Goal: Transaction & Acquisition: Download file/media

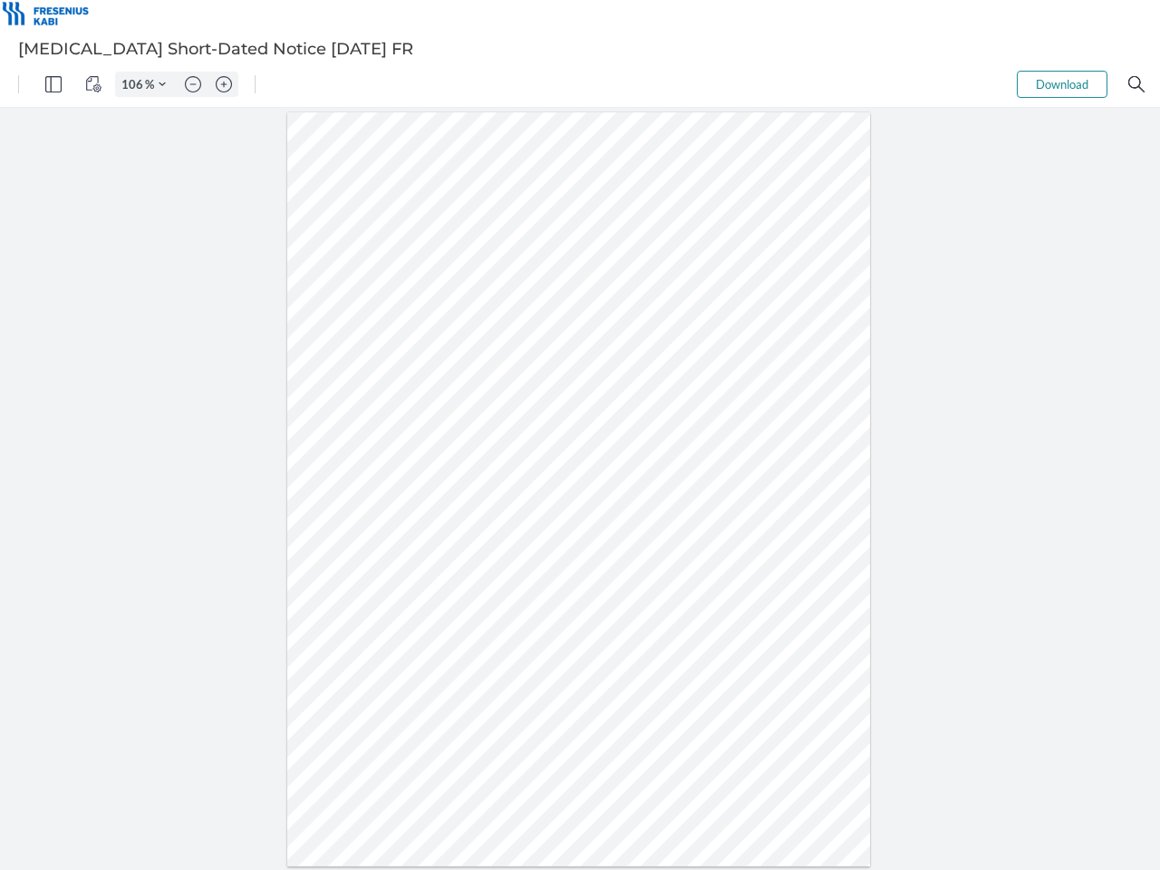
click at [53, 84] on img "Panel" at bounding box center [53, 84] width 16 height 16
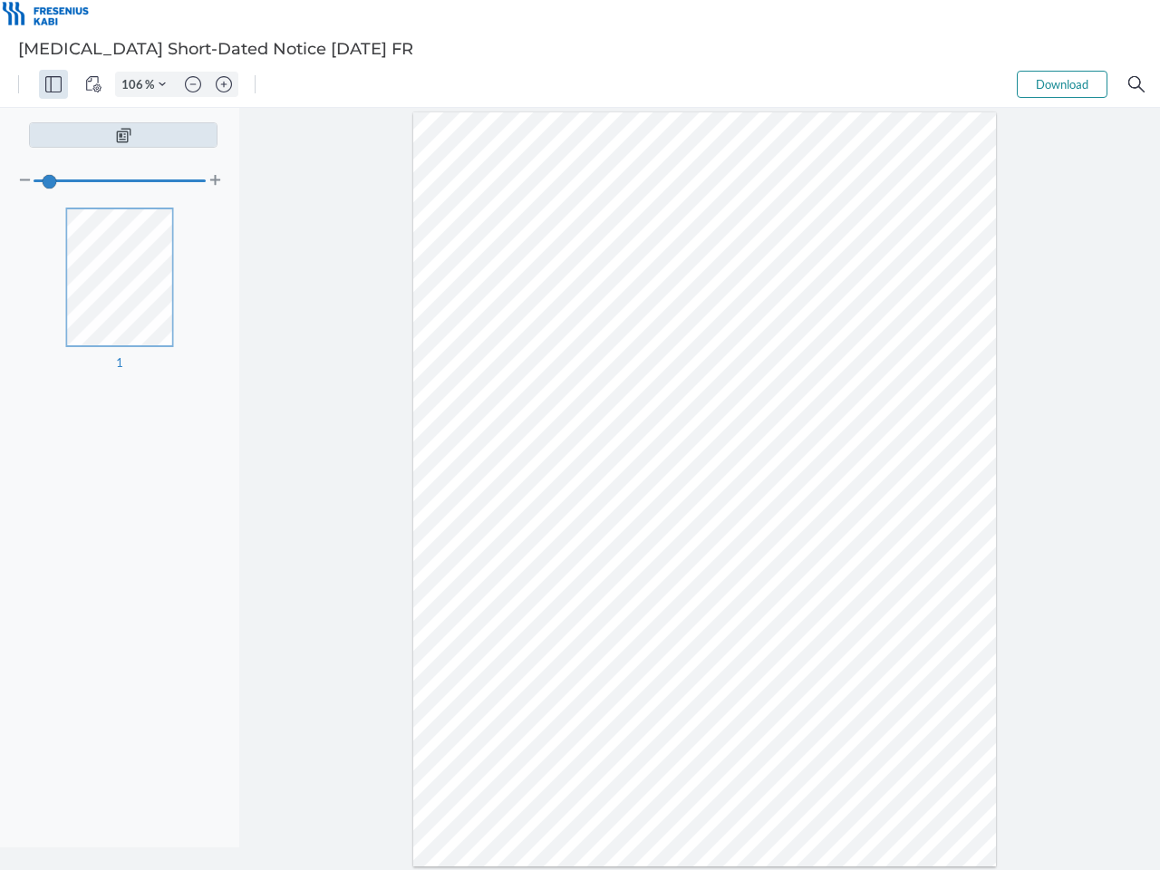
click at [93, 84] on img "View Controls" at bounding box center [93, 84] width 16 height 16
click at [135, 84] on input "106" at bounding box center [130, 84] width 29 height 16
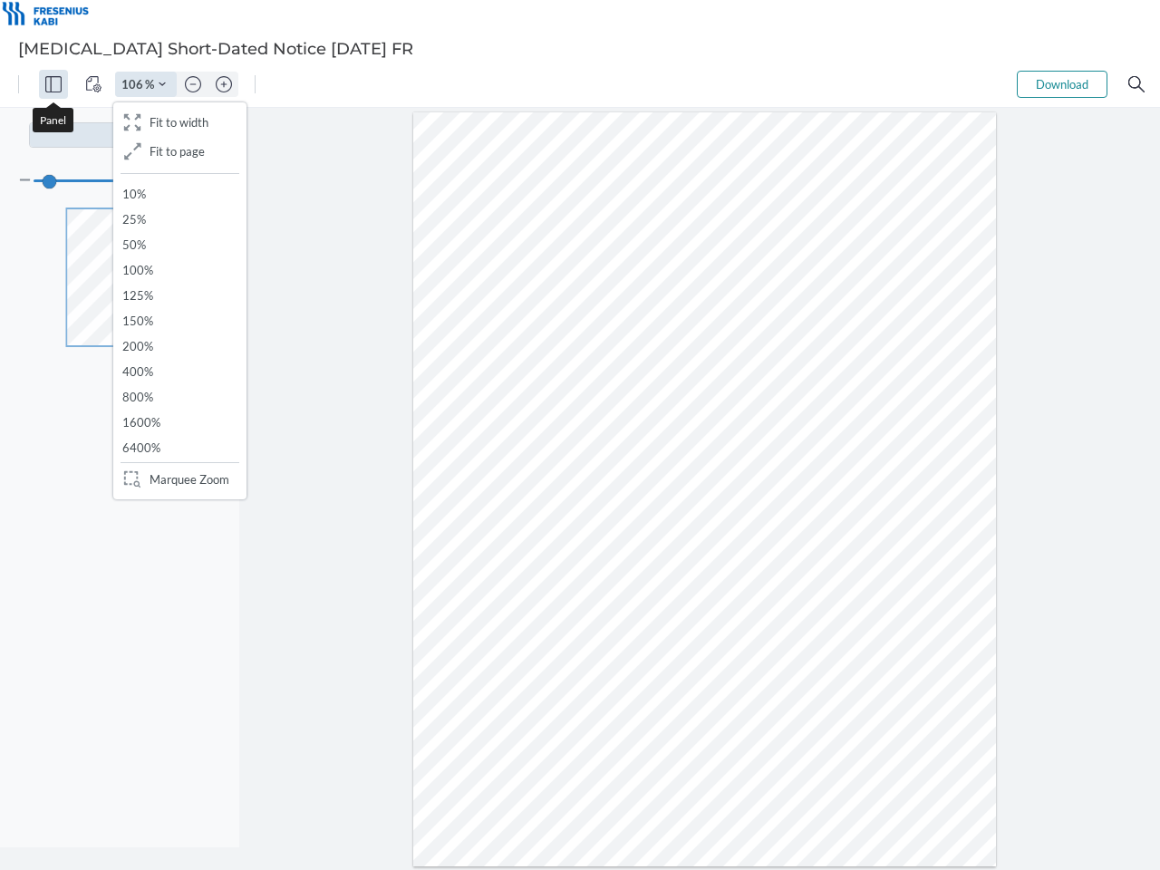
click at [162, 84] on img "Zoom Controls" at bounding box center [162, 84] width 7 height 7
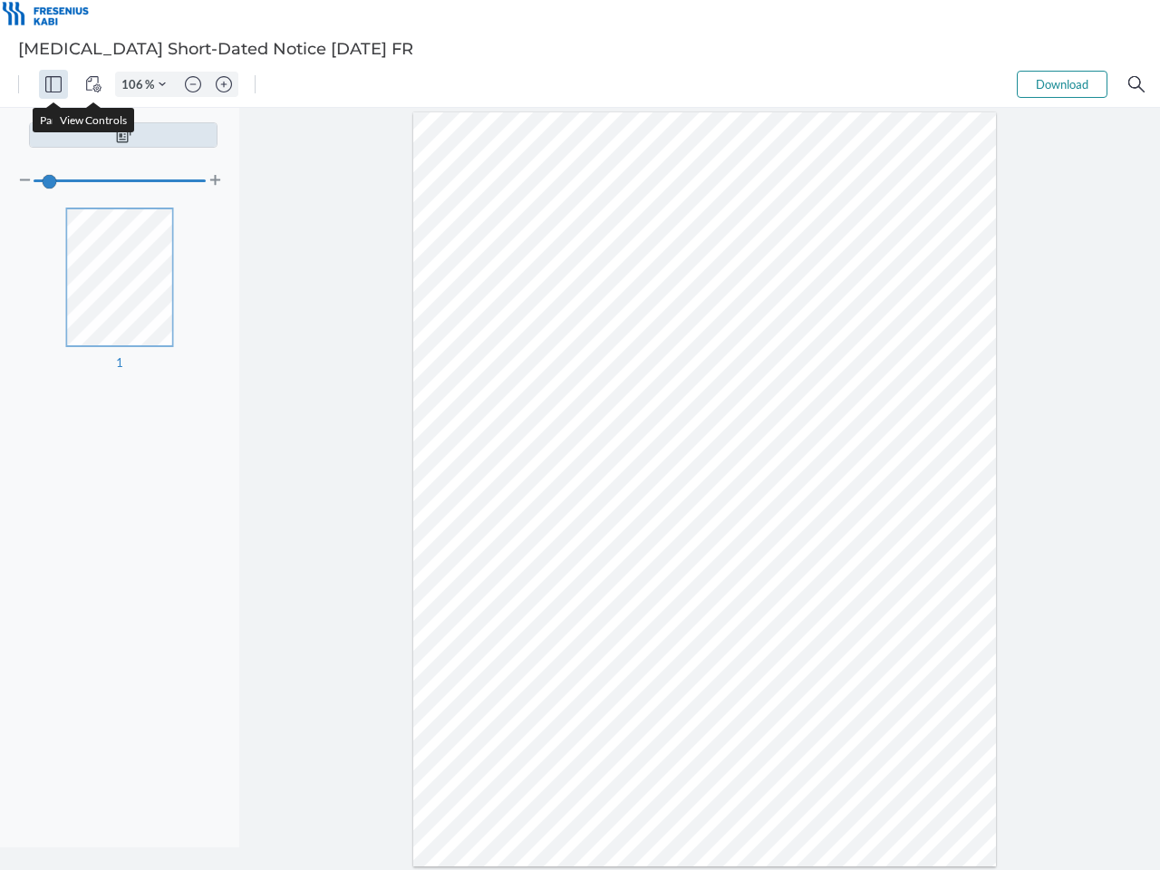
click at [193, 84] on img "Zoom out" at bounding box center [193, 84] width 16 height 16
click at [224, 84] on img "Zoom in" at bounding box center [224, 84] width 16 height 16
type input "106"
click at [1062, 84] on button "Download" at bounding box center [1062, 84] width 91 height 27
click at [1137, 84] on img "Search" at bounding box center [1137, 84] width 16 height 16
